Goal: Check status

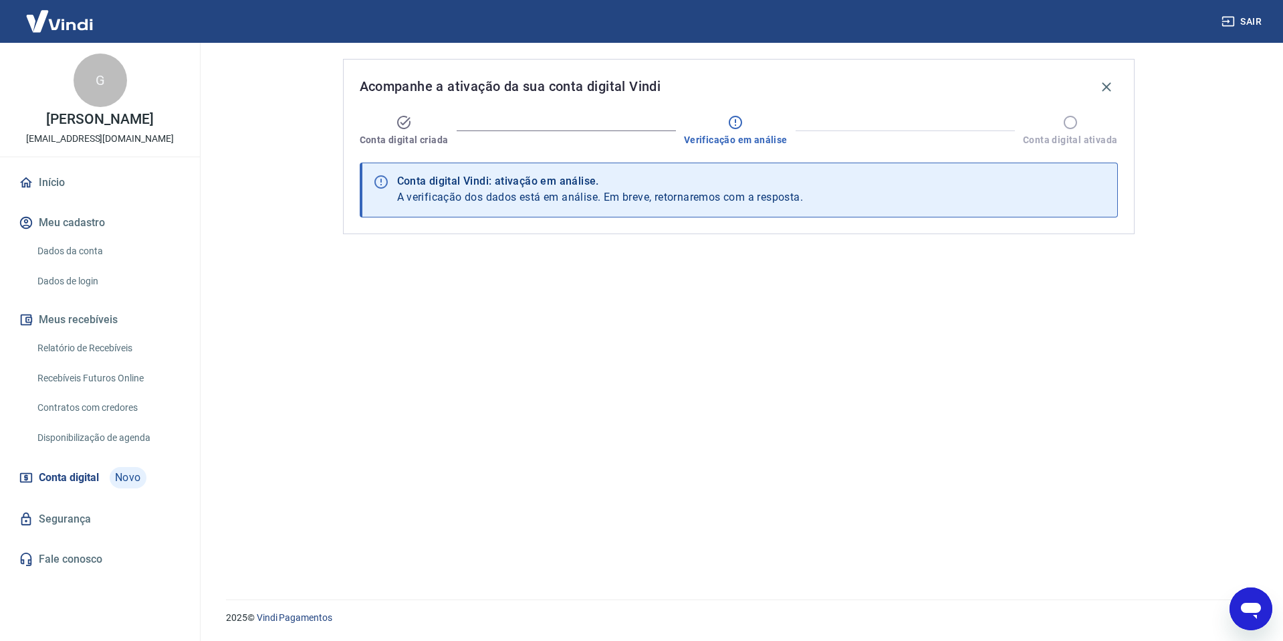
drag, startPoint x: 318, startPoint y: 200, endPoint x: 193, endPoint y: 124, distance: 146.7
click at [318, 200] on div "Acompanhe a ativação da sua conta digital Vindi Conta digital criada Verificaçã…" at bounding box center [739, 313] width 856 height 540
